Goal: Task Accomplishment & Management: Use online tool/utility

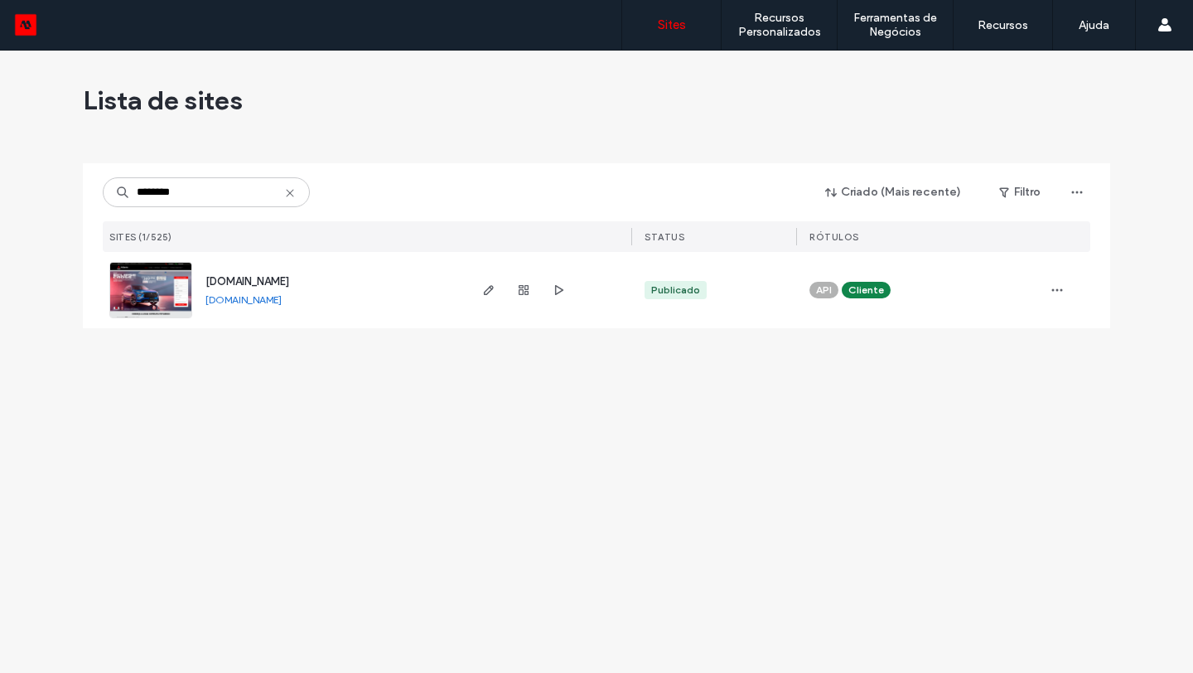
click at [274, 302] on link "[DOMAIN_NAME]" at bounding box center [243, 299] width 76 height 12
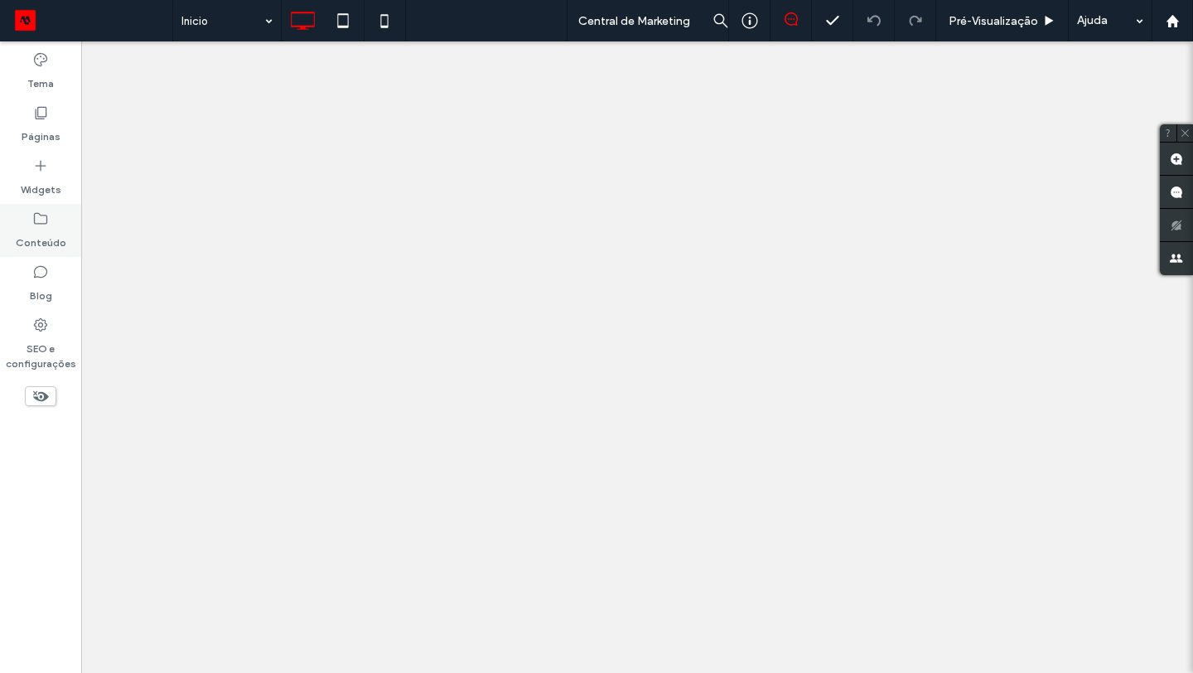
click at [56, 225] on div "Conteúdo" at bounding box center [40, 230] width 81 height 53
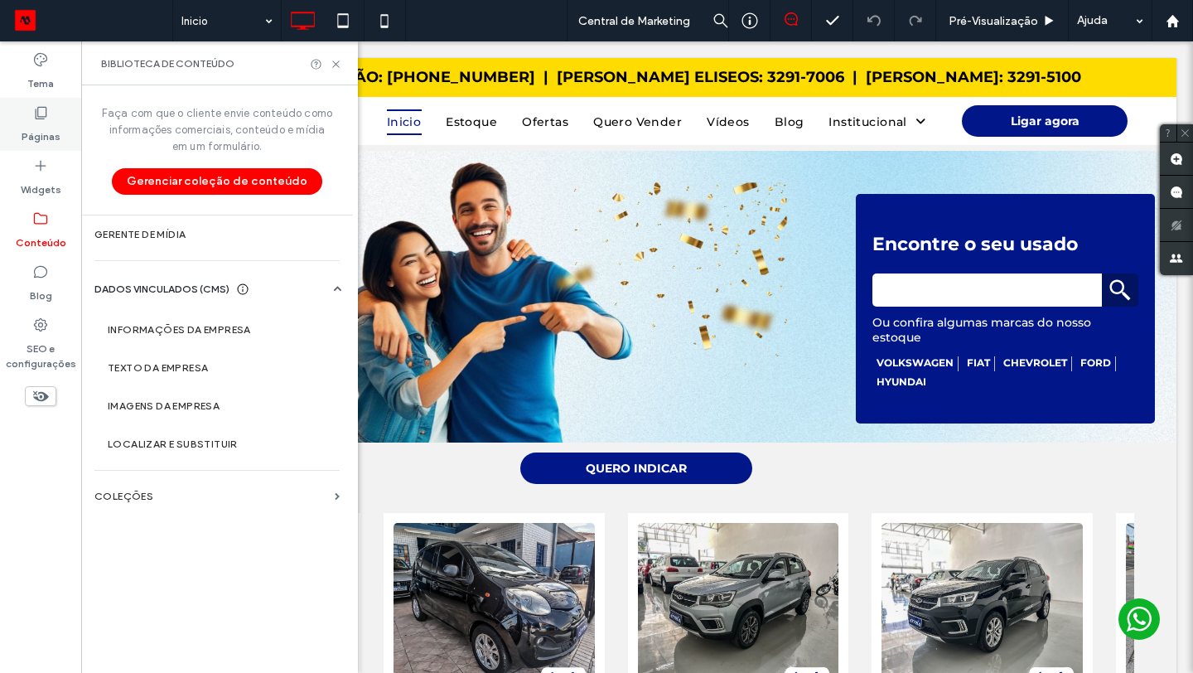
click at [45, 133] on label "Páginas" at bounding box center [41, 132] width 39 height 23
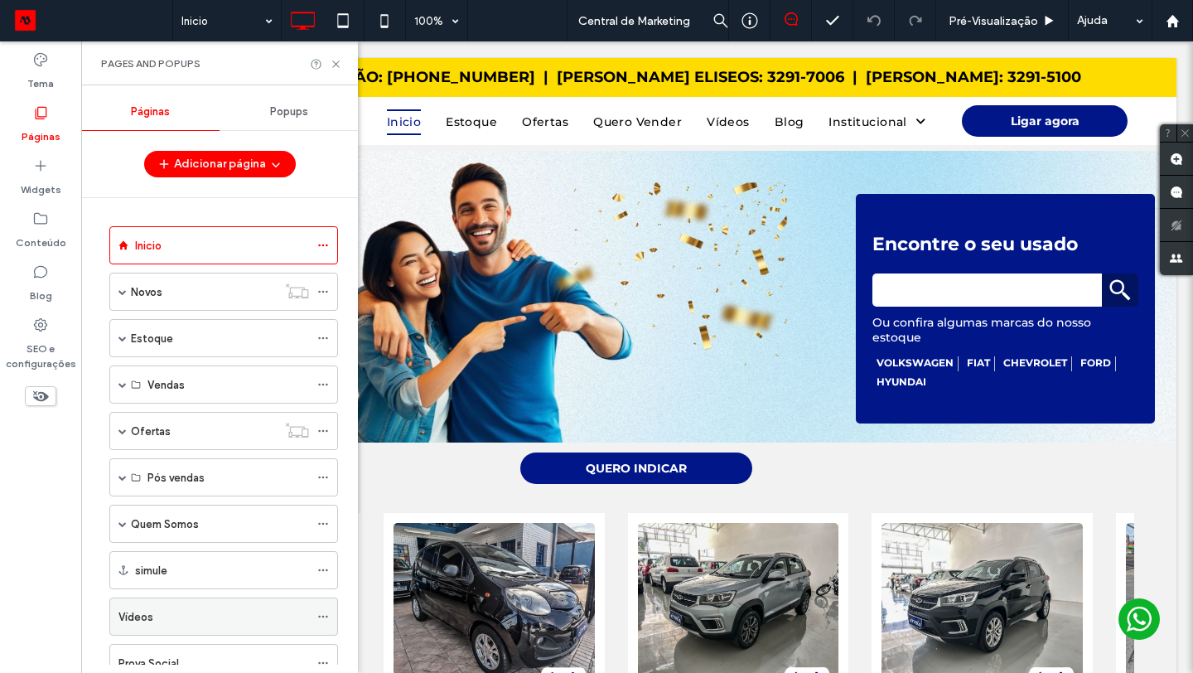
click at [197, 615] on div "Vídeos" at bounding box center [213, 616] width 191 height 17
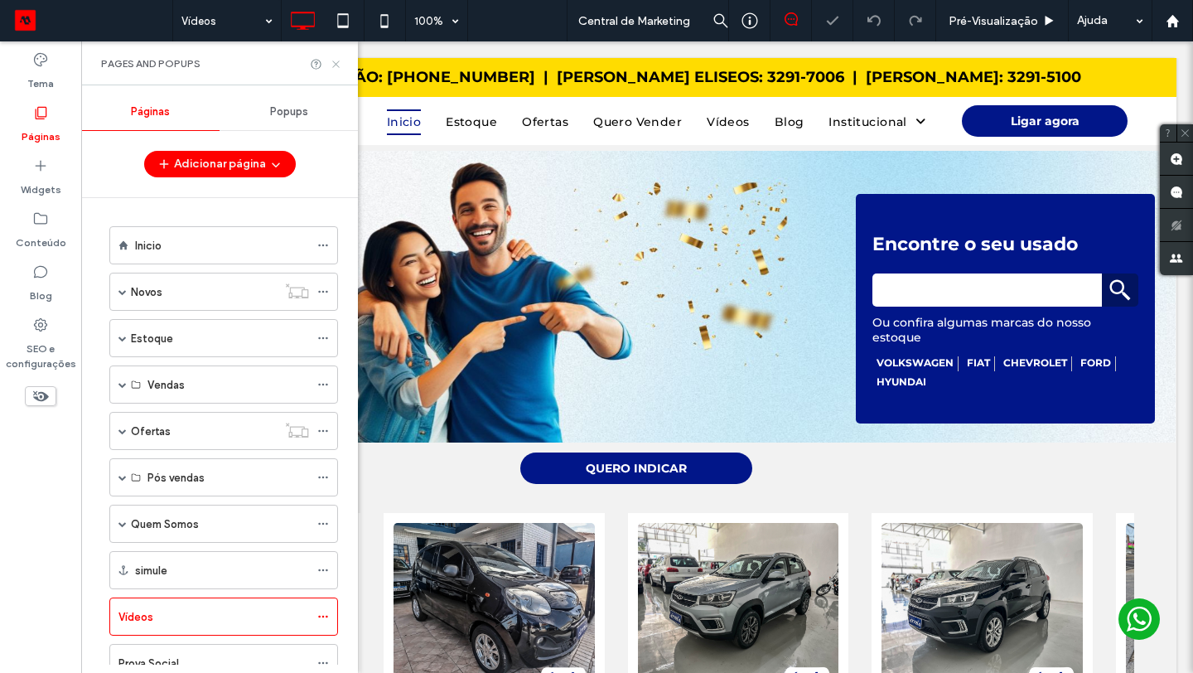
click at [338, 63] on icon at bounding box center [336, 64] width 12 height 12
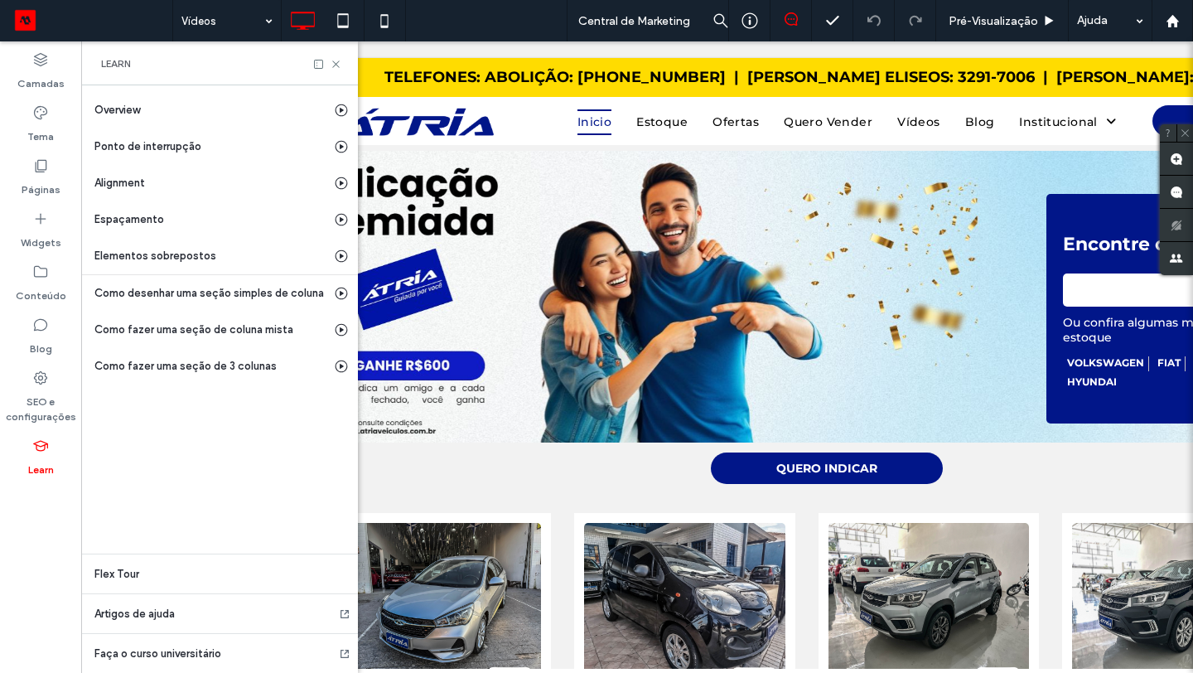
scroll to position [0, 437]
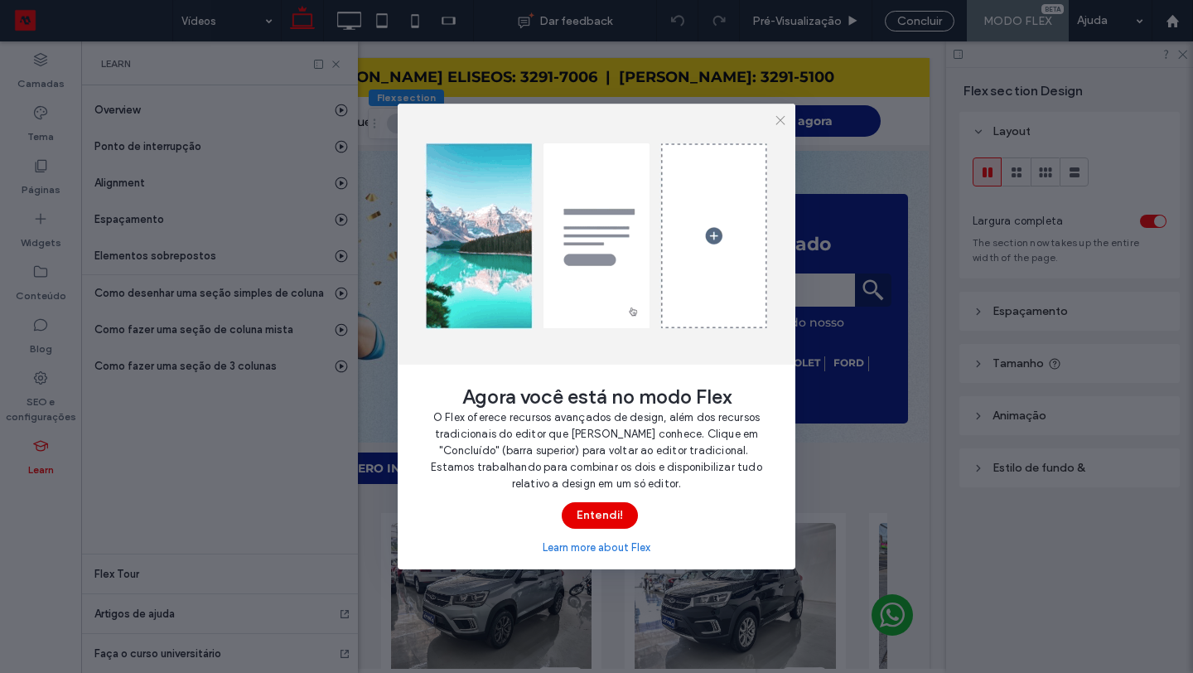
click at [588, 505] on button "Entendi!" at bounding box center [600, 515] width 76 height 27
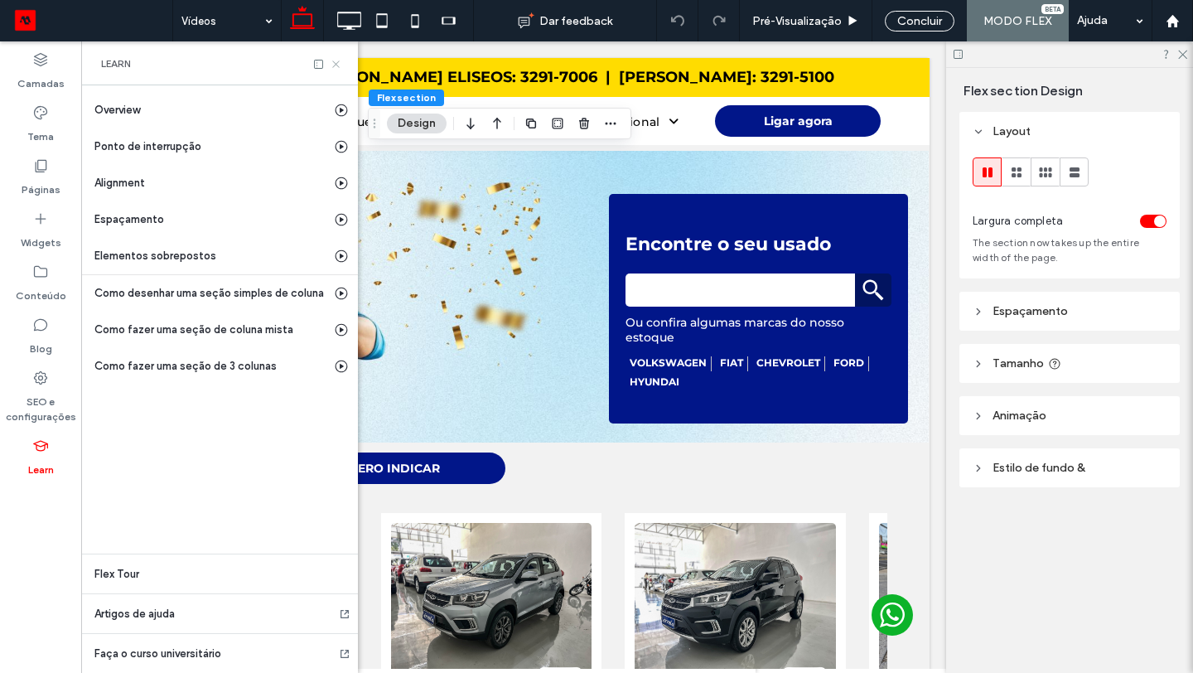
click at [339, 60] on icon at bounding box center [336, 64] width 12 height 12
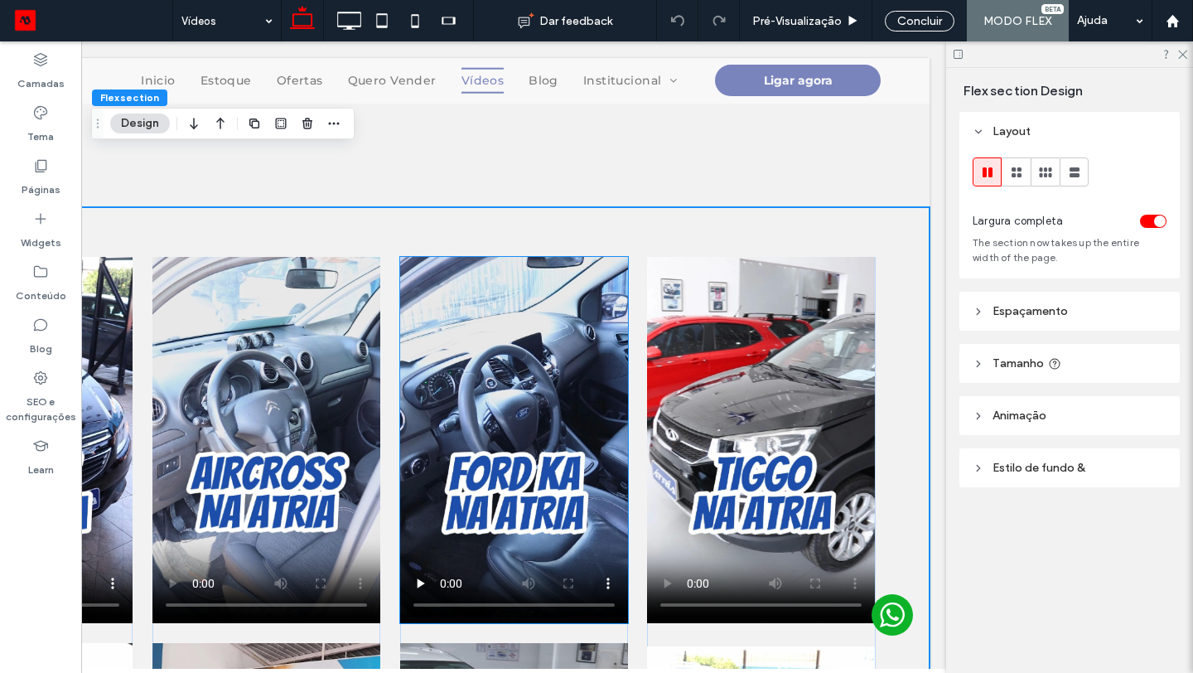
scroll to position [193, 0]
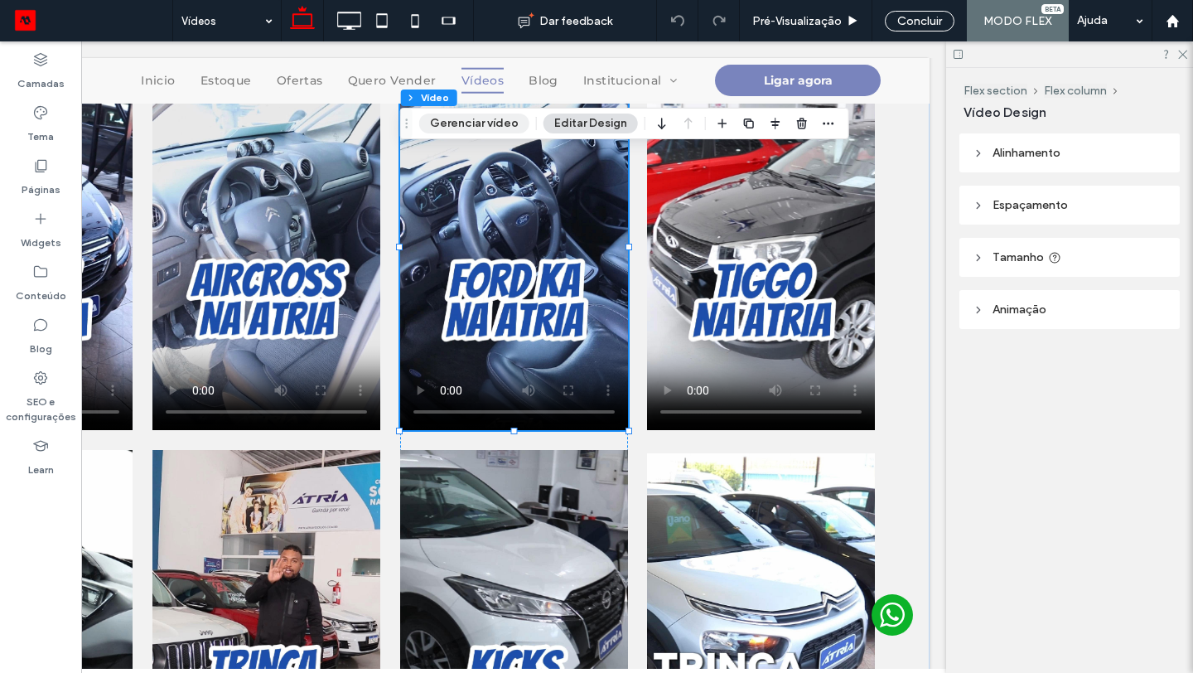
click at [471, 130] on button "Gerenciar vídeo" at bounding box center [474, 124] width 110 height 20
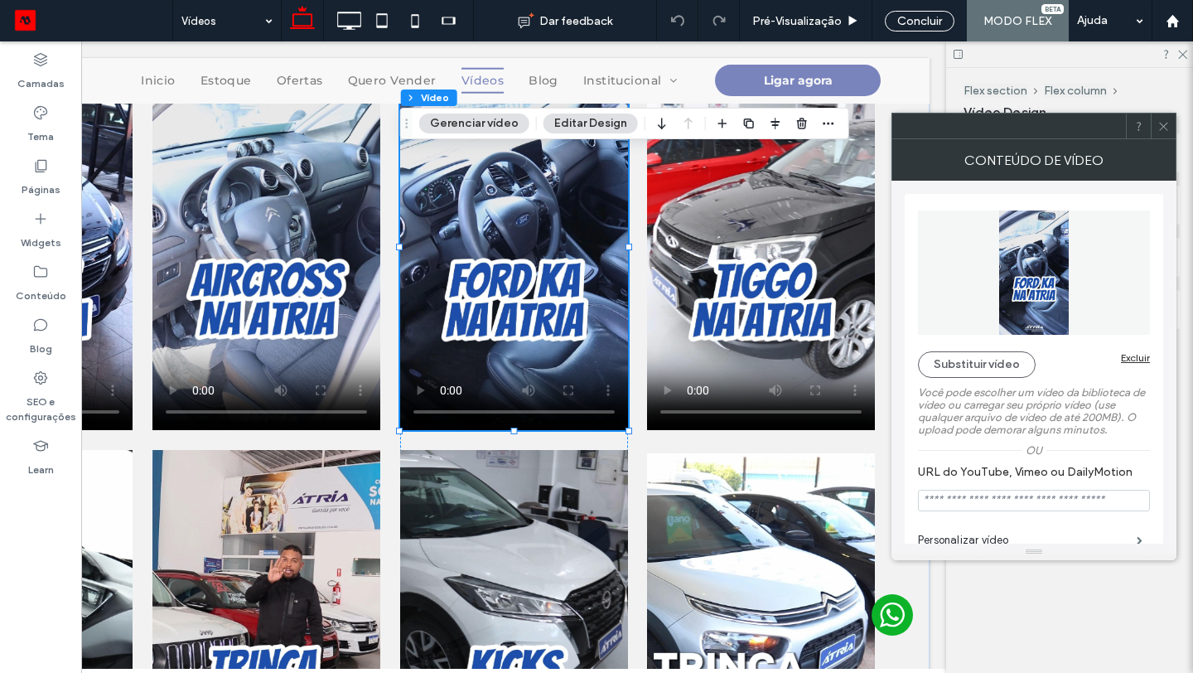
click at [952, 379] on label "Você pode escolher um vídeo da biblioteca de vídeo ou carregar seu próprio víde…" at bounding box center [1034, 411] width 232 height 66
click at [954, 371] on button "Substituir vídeo" at bounding box center [977, 364] width 118 height 27
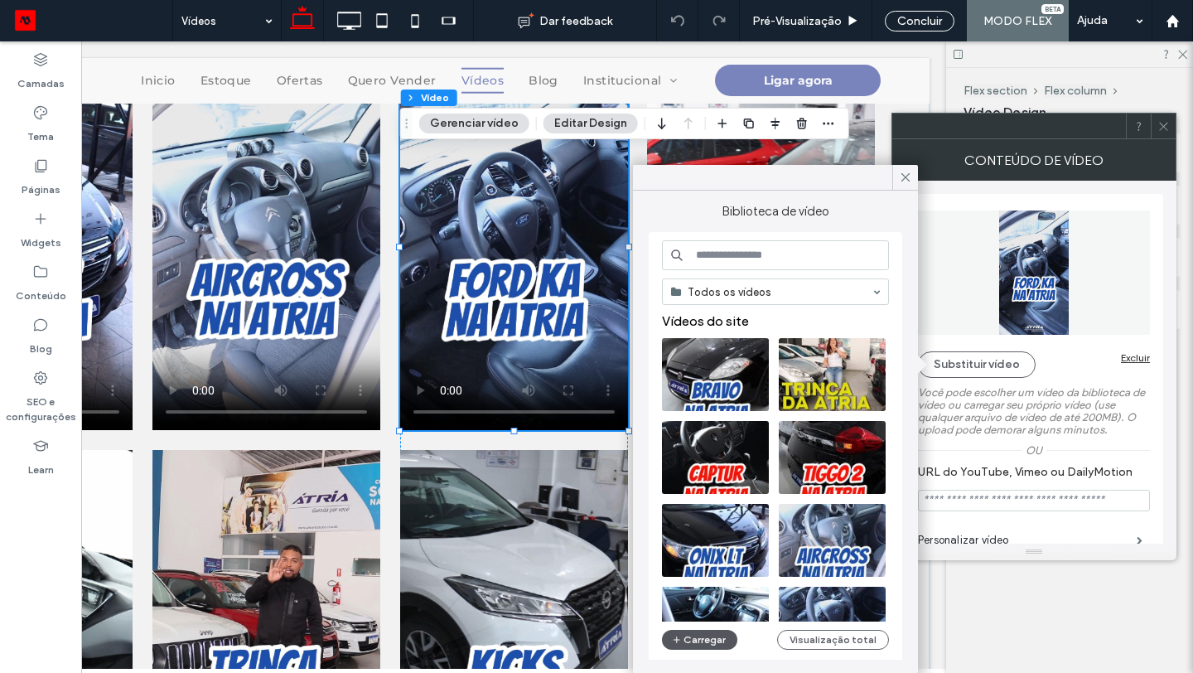
click at [703, 638] on button "Carregar" at bounding box center [699, 640] width 75 height 20
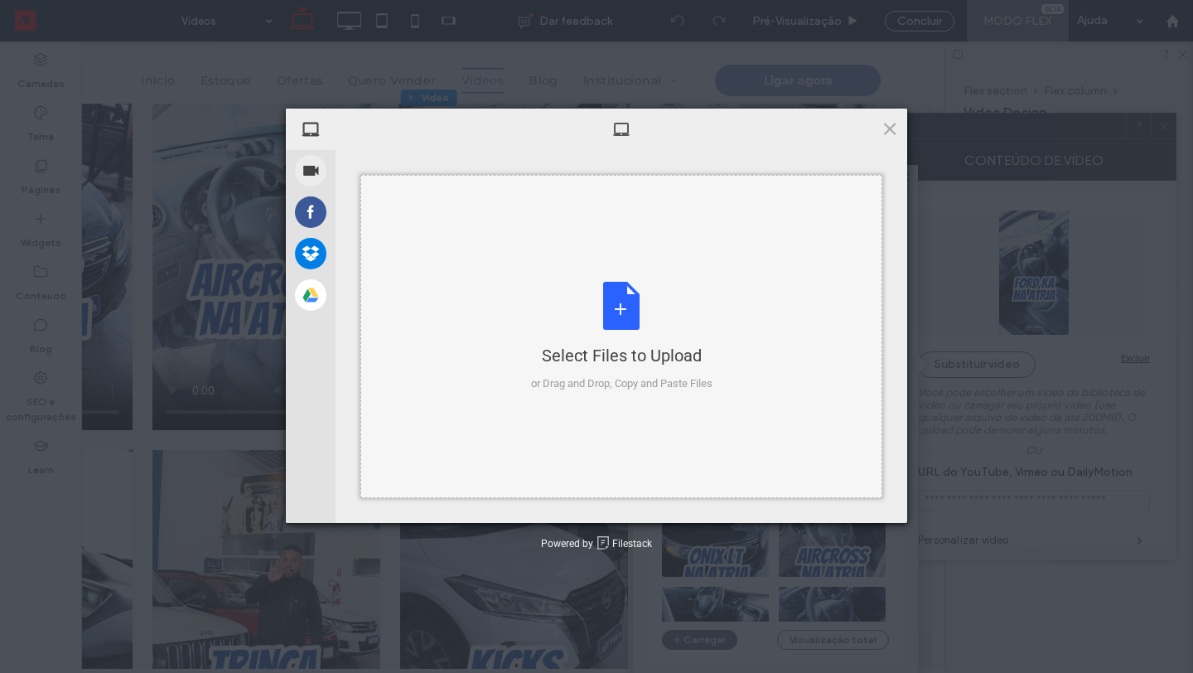
click at [568, 324] on div "Select Files to Upload or Drag and Drop, Copy and Paste Files" at bounding box center [621, 337] width 181 height 110
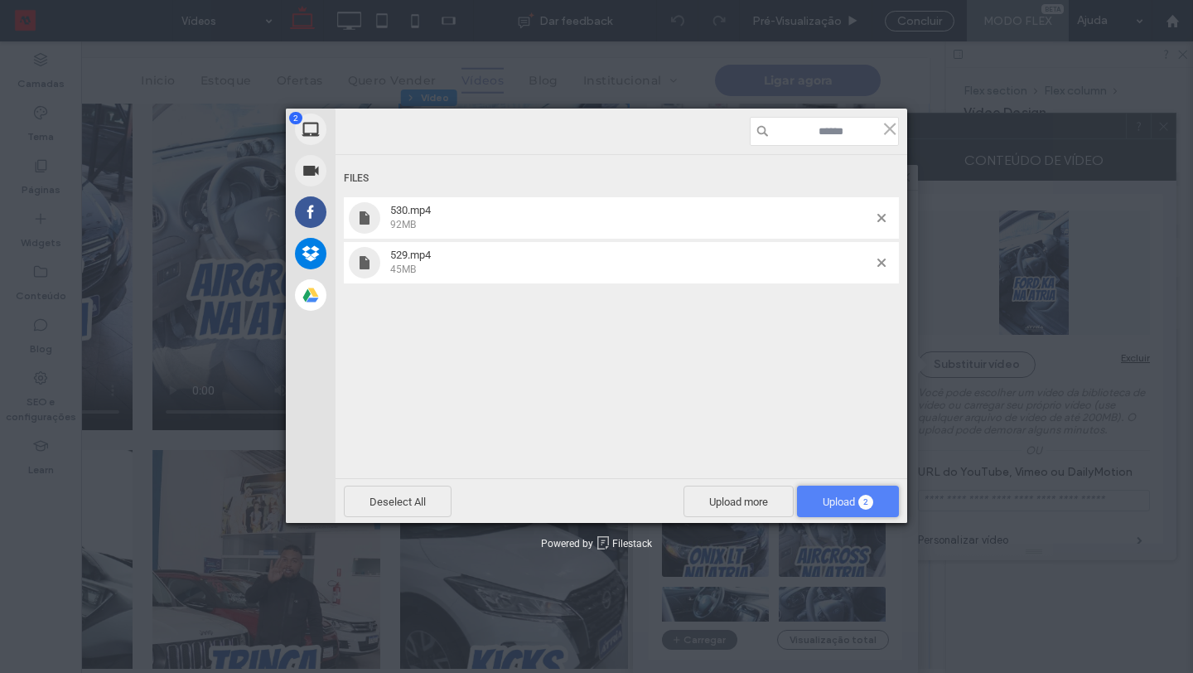
click at [843, 502] on span "Upload 2" at bounding box center [848, 501] width 51 height 12
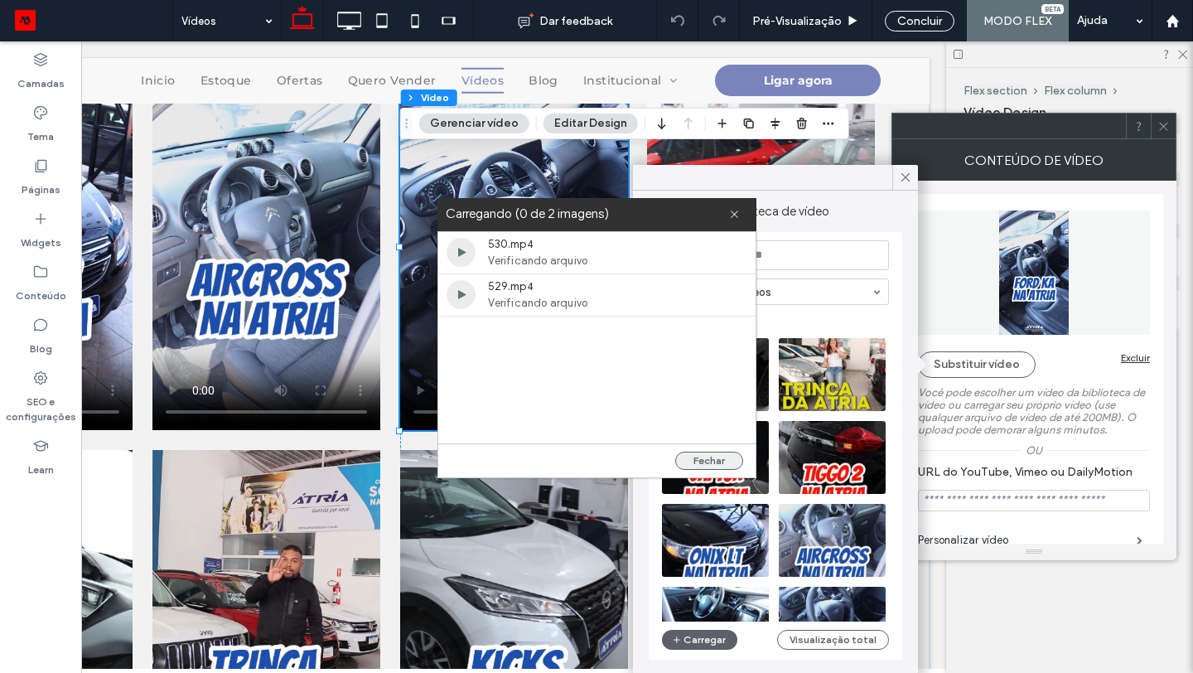
click at [710, 452] on button "Fechar" at bounding box center [709, 461] width 68 height 18
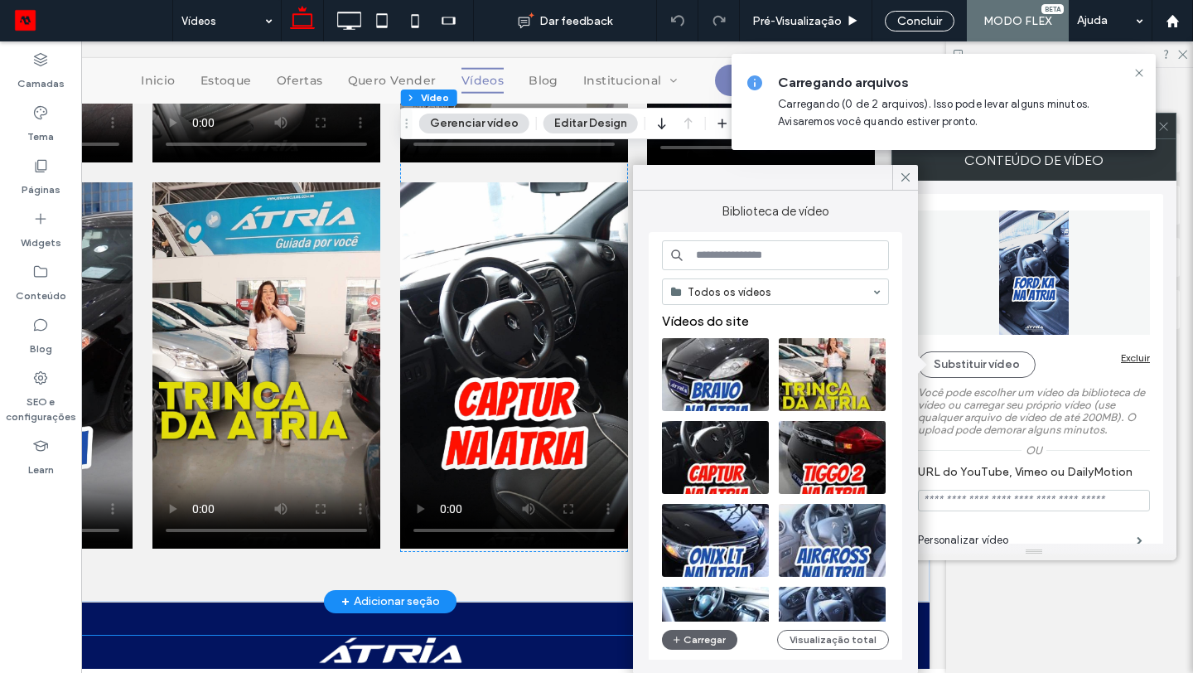
scroll to position [1228, 0]
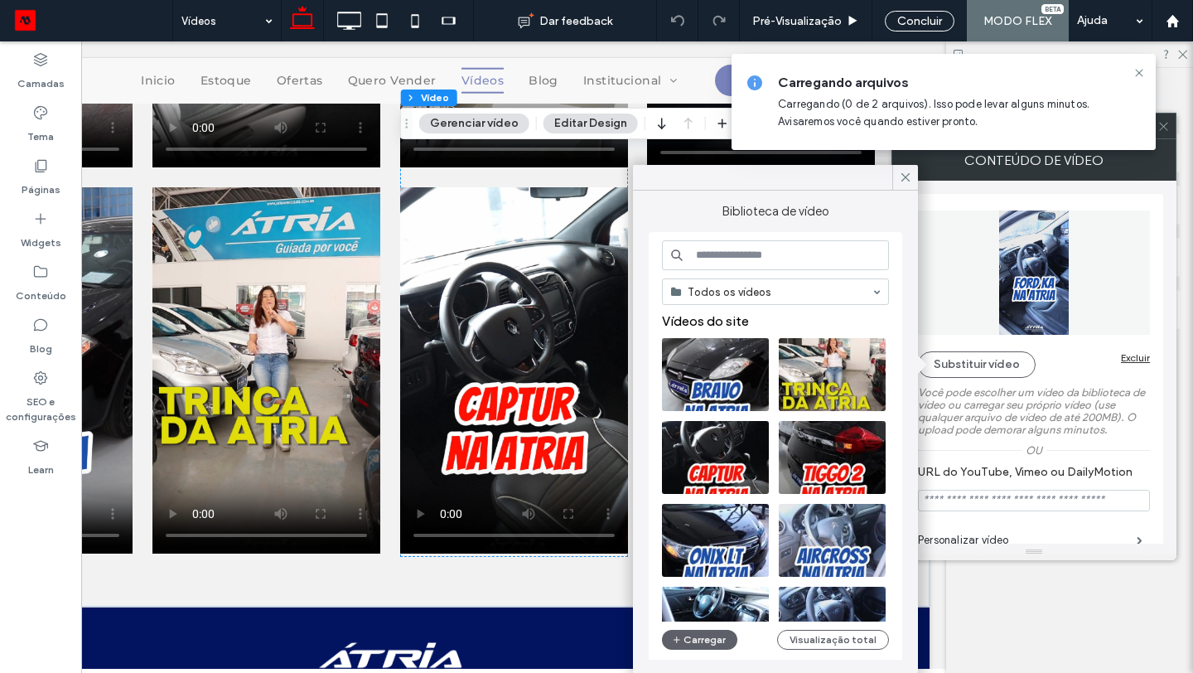
click at [1167, 128] on icon at bounding box center [1163, 126] width 12 height 12
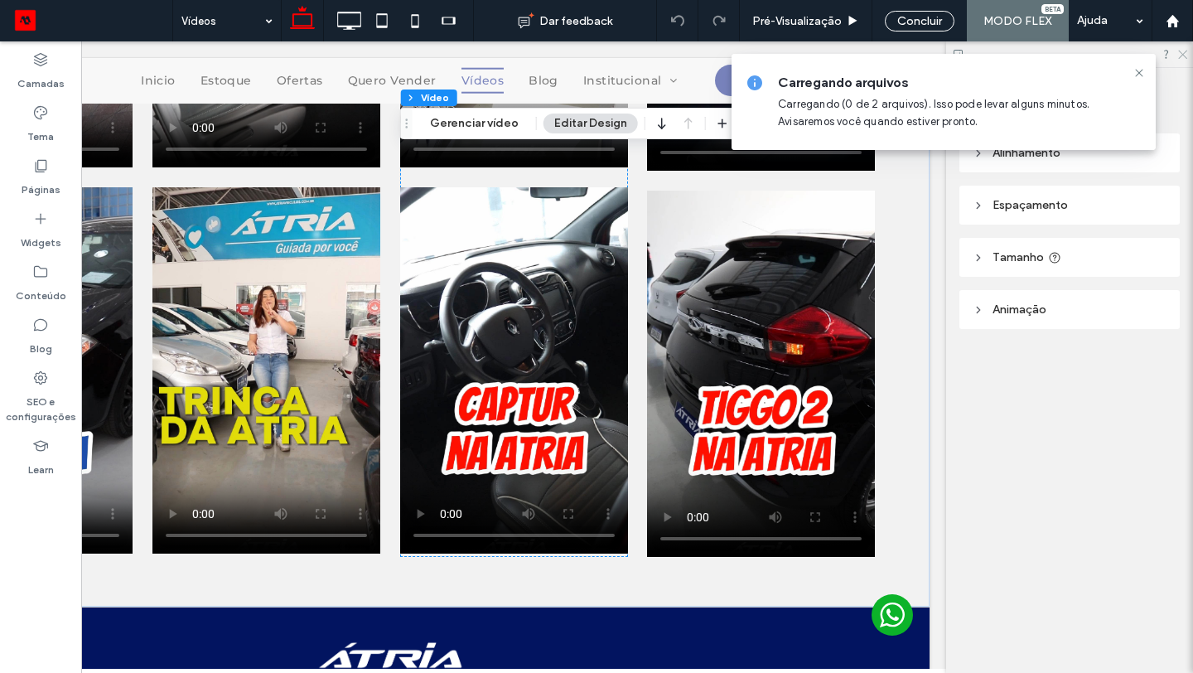
click at [1185, 55] on icon at bounding box center [1181, 53] width 11 height 11
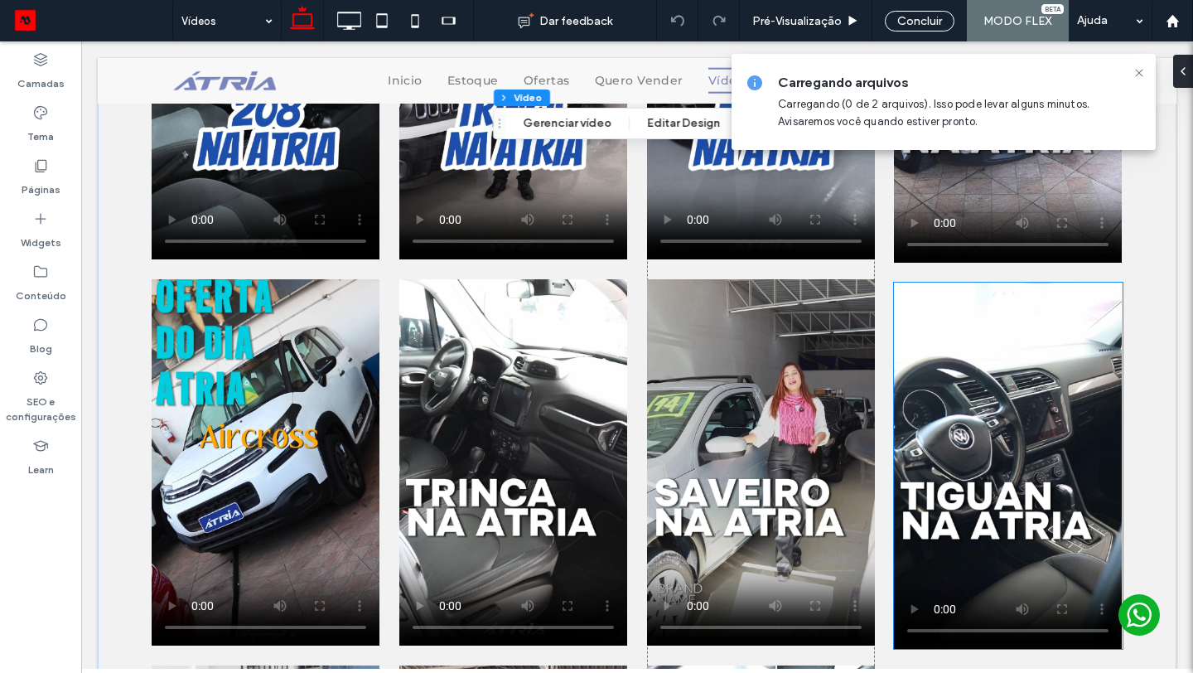
scroll to position [862, 0]
